Goal: Communication & Community: Answer question/provide support

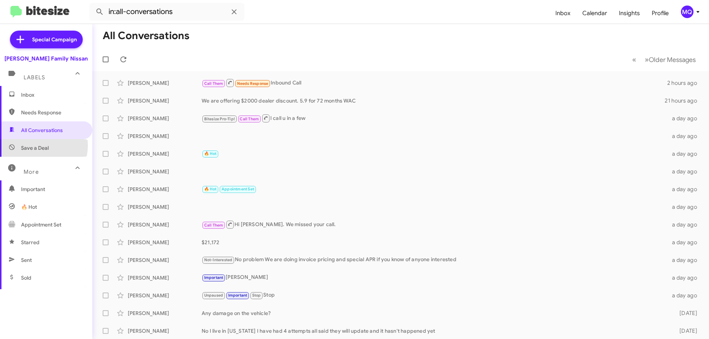
click at [35, 146] on span "Save a Deal" at bounding box center [35, 147] width 28 height 7
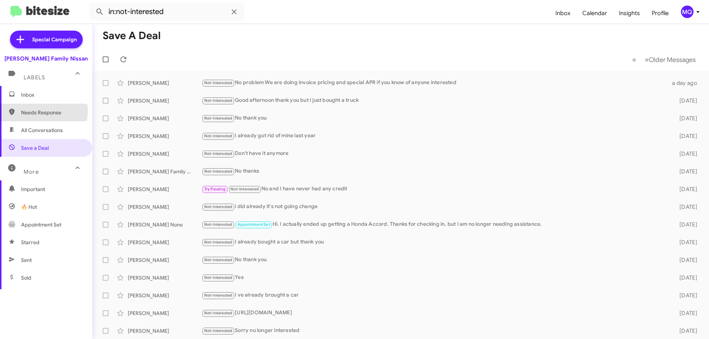
click at [37, 111] on span "Needs Response" at bounding box center [52, 112] width 63 height 7
type input "in:needs-response"
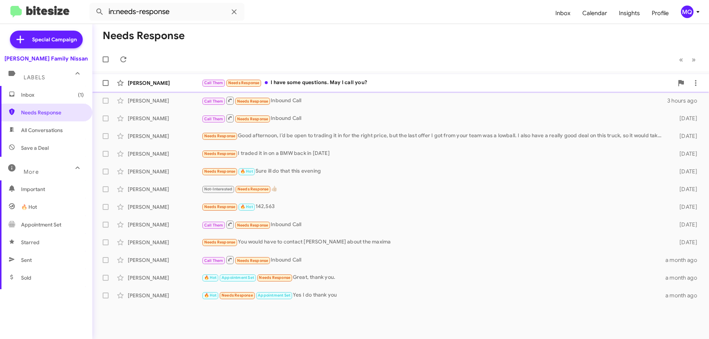
click at [288, 85] on div "Call Them Needs Response I have some questions. May I call you?" at bounding box center [438, 83] width 472 height 8
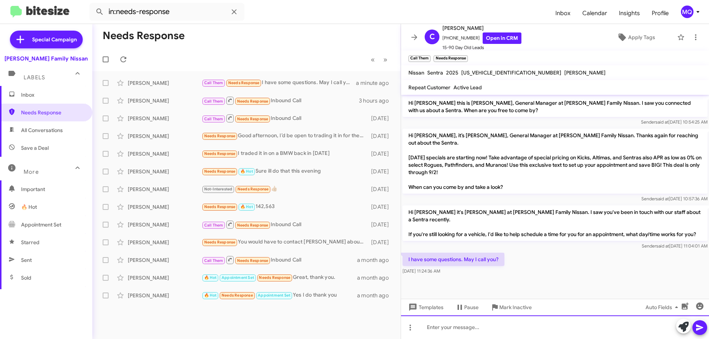
click at [447, 329] on div at bounding box center [555, 328] width 308 height 24
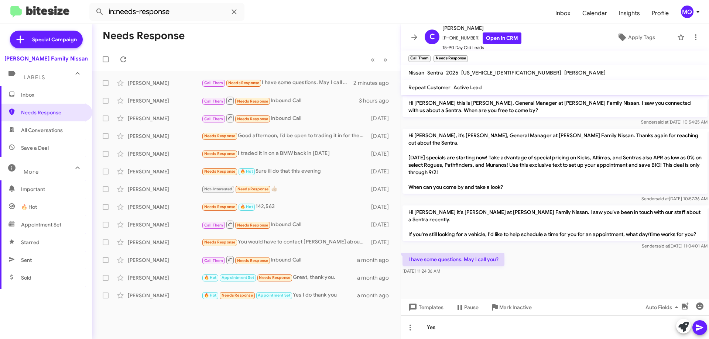
click at [698, 328] on icon at bounding box center [700, 328] width 9 height 9
click at [37, 130] on span "All Conversations" at bounding box center [42, 130] width 42 height 7
type input "in:all-conversations"
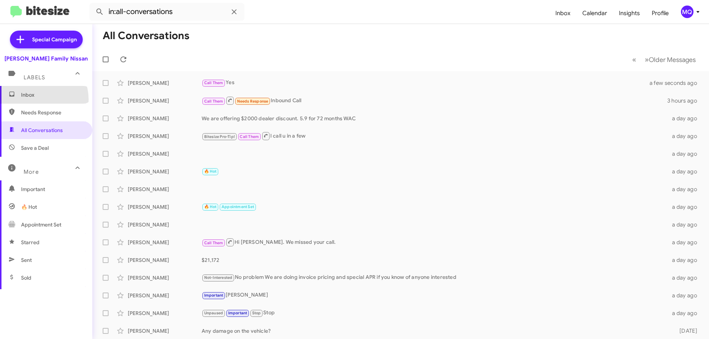
click at [35, 99] on span "Inbox" at bounding box center [46, 95] width 92 height 18
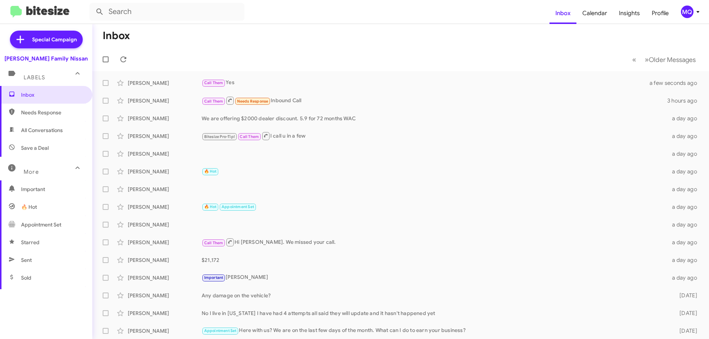
click at [40, 111] on span "Needs Response" at bounding box center [52, 112] width 63 height 7
type input "in:needs-response"
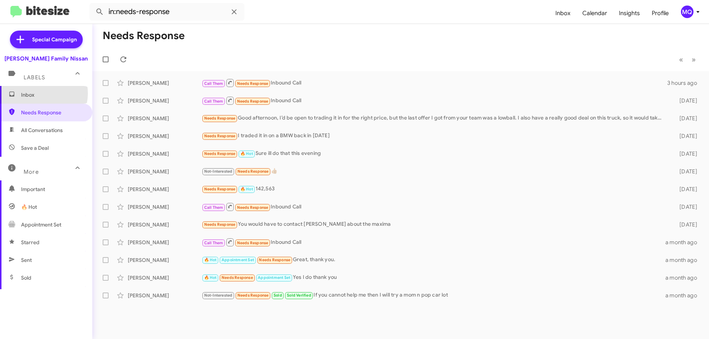
click at [39, 93] on span "Inbox" at bounding box center [52, 94] width 63 height 7
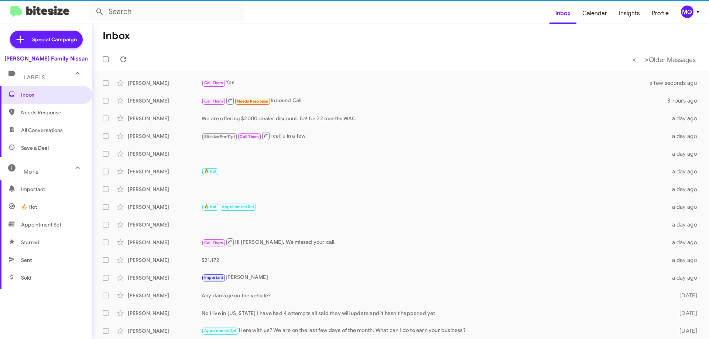
click at [48, 129] on span "All Conversations" at bounding box center [42, 130] width 42 height 7
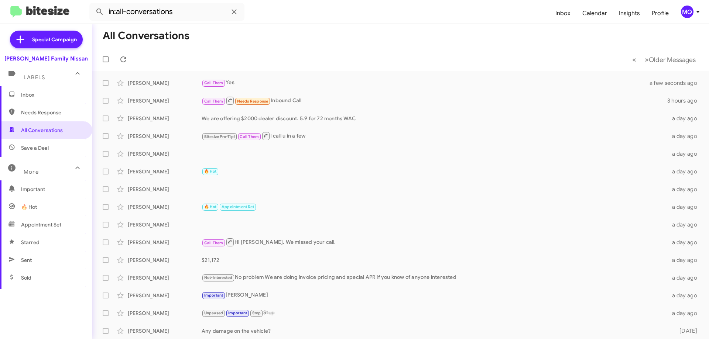
click at [45, 147] on span "Save a Deal" at bounding box center [35, 147] width 28 height 7
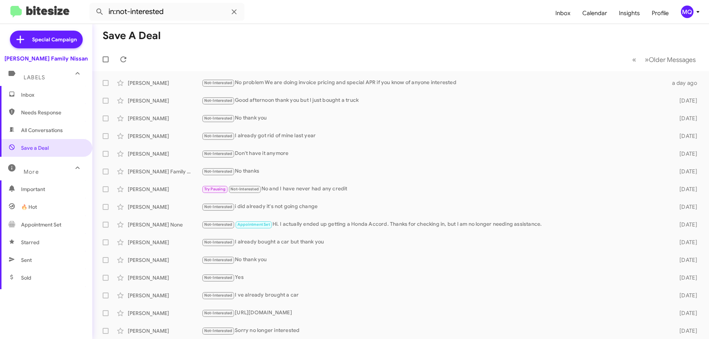
click at [37, 115] on span "Needs Response" at bounding box center [52, 112] width 63 height 7
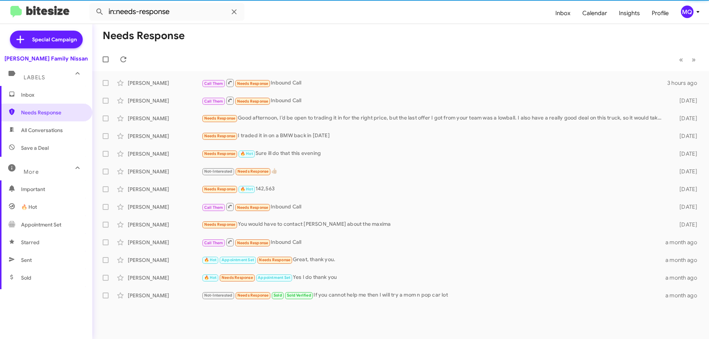
click at [38, 128] on span "All Conversations" at bounding box center [42, 130] width 42 height 7
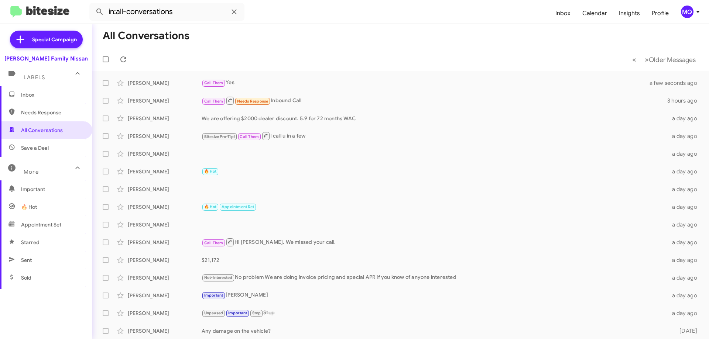
click at [45, 146] on span "Save a Deal" at bounding box center [35, 147] width 28 height 7
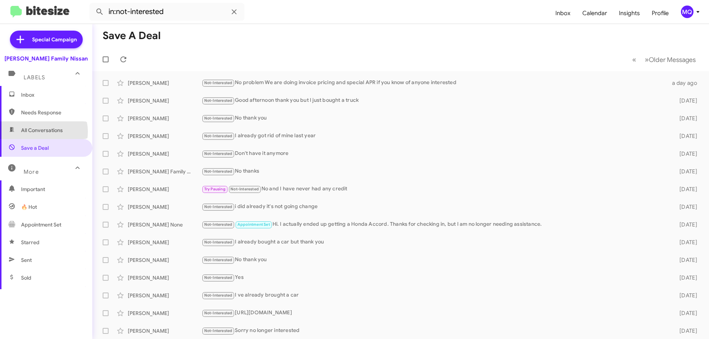
click at [40, 132] on span "All Conversations" at bounding box center [42, 130] width 42 height 7
type input "in:all-conversations"
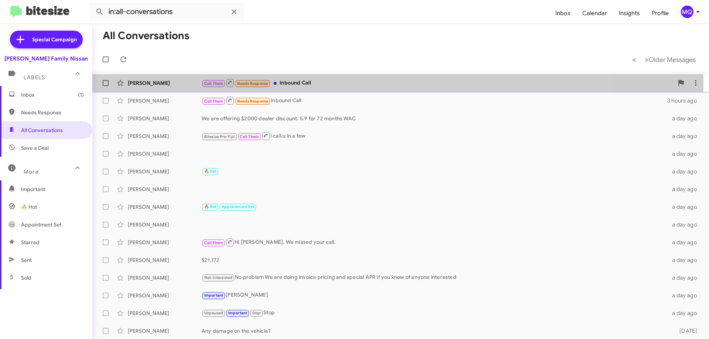
click at [329, 83] on div "Call Them Needs Response Inbound Call" at bounding box center [438, 82] width 472 height 9
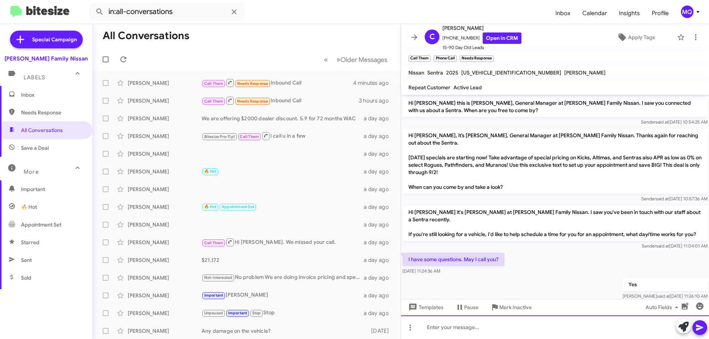
click at [437, 327] on div at bounding box center [555, 328] width 308 height 24
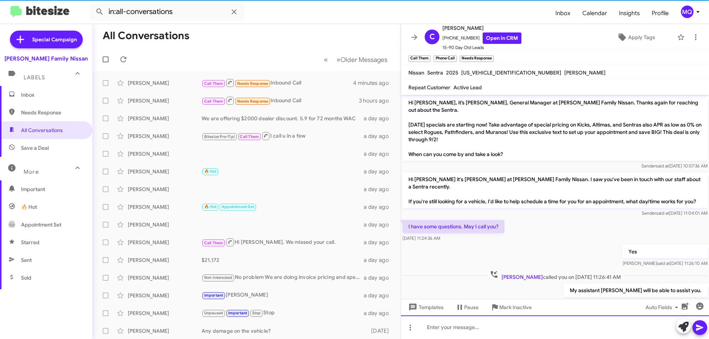
scroll to position [47, 0]
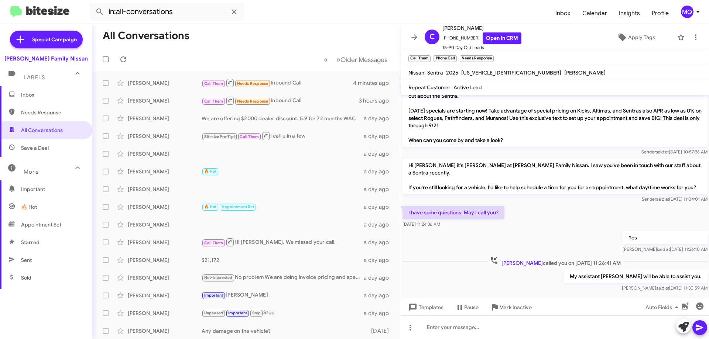
click at [36, 100] on span "Inbox" at bounding box center [46, 95] width 92 height 18
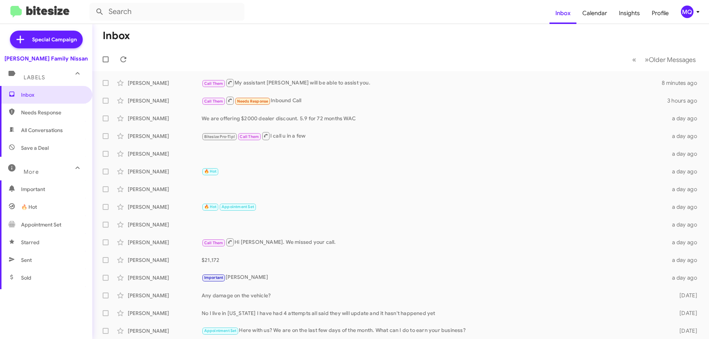
click at [36, 131] on span "All Conversations" at bounding box center [42, 130] width 42 height 7
type input "in:all-conversations"
